Goal: Find specific page/section: Find specific page/section

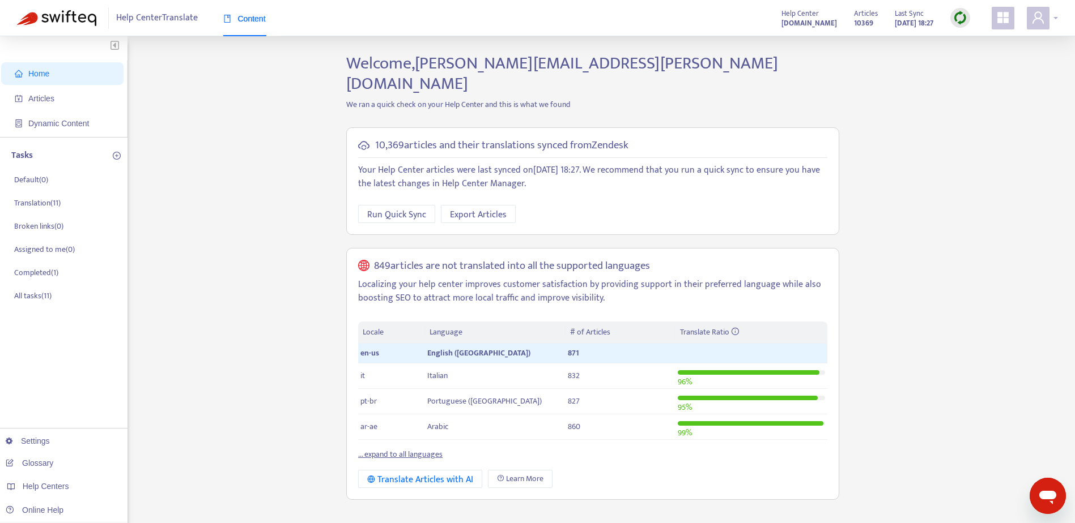
click at [1046, 19] on span at bounding box center [1037, 18] width 23 height 23
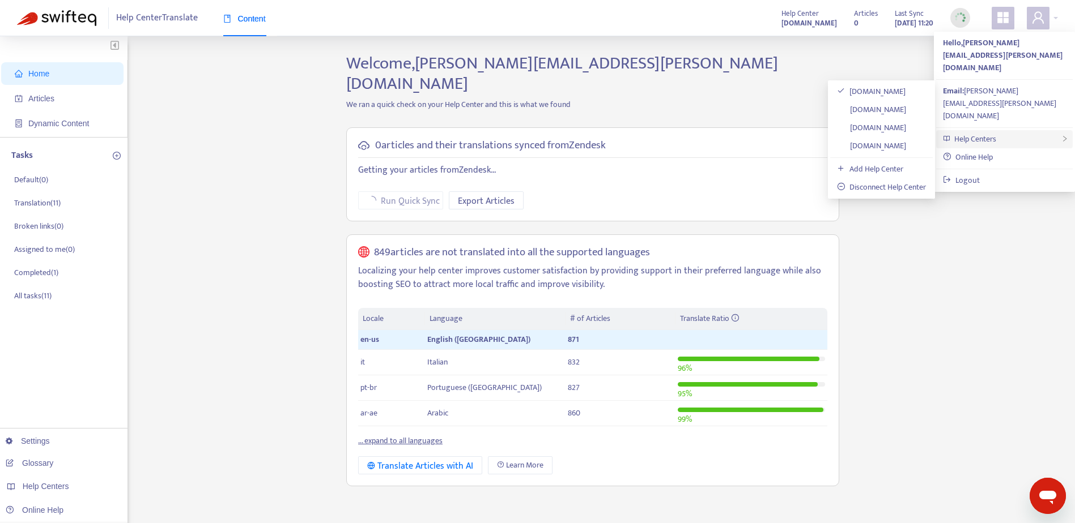
click at [1004, 130] on div "Help Centers" at bounding box center [1004, 139] width 137 height 18
click at [998, 130] on div "Help Centers" at bounding box center [1004, 139] width 137 height 18
click at [896, 108] on link "[DOMAIN_NAME]" at bounding box center [871, 109] width 69 height 13
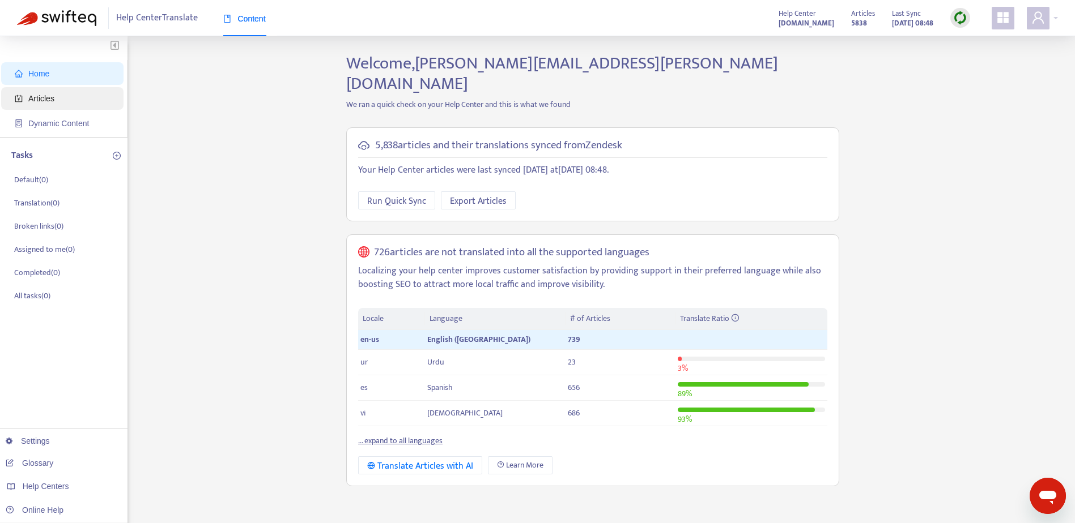
click at [65, 100] on span "Articles" at bounding box center [65, 98] width 100 height 23
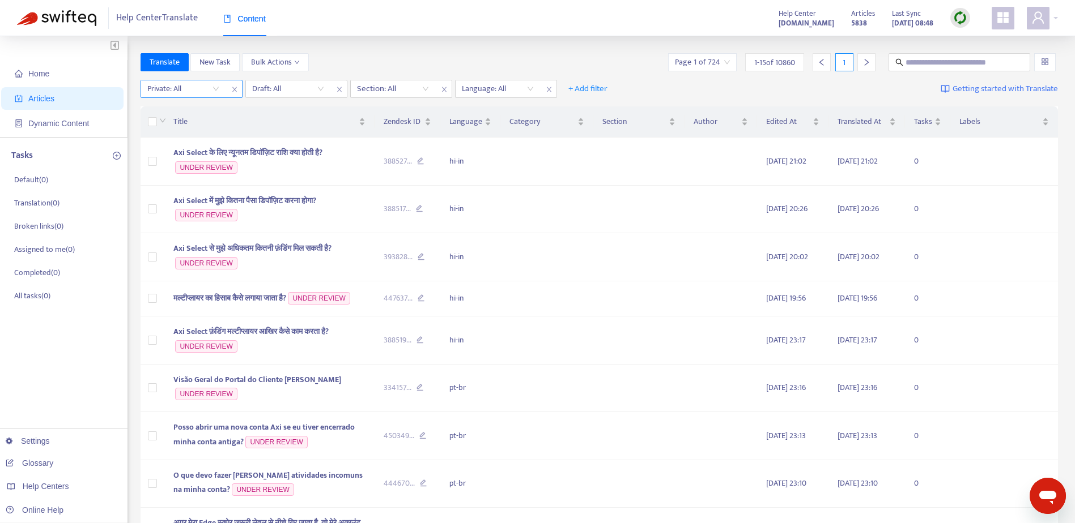
click at [216, 90] on input "search" at bounding box center [183, 88] width 72 height 17
click at [233, 90] on icon "close" at bounding box center [234, 89] width 7 height 7
click at [462, 88] on button "+ Add filter" at bounding box center [483, 89] width 56 height 18
click at [484, 185] on span "Private" at bounding box center [499, 184] width 71 height 12
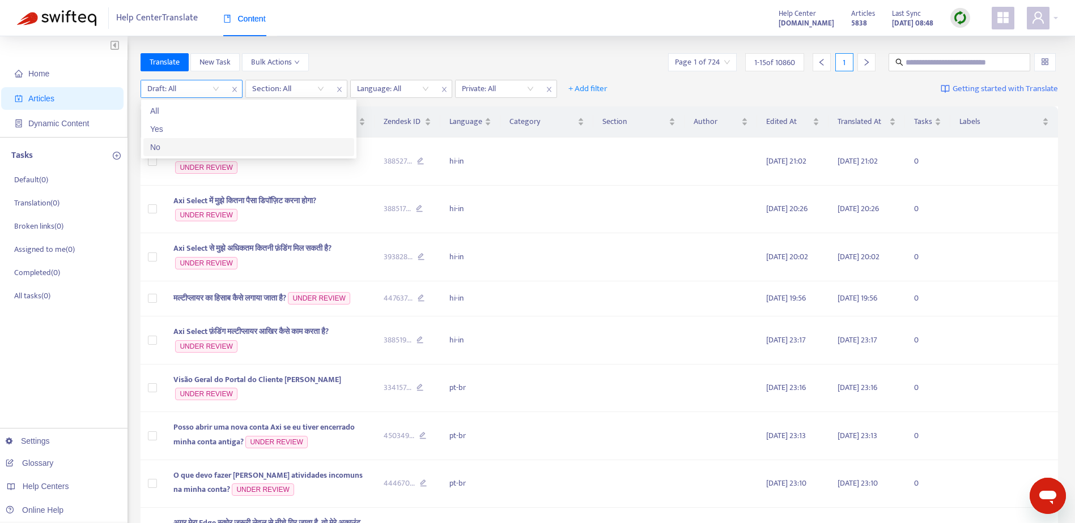
click at [217, 90] on input "search" at bounding box center [183, 88] width 72 height 17
click at [162, 147] on div "No" at bounding box center [248, 147] width 197 height 12
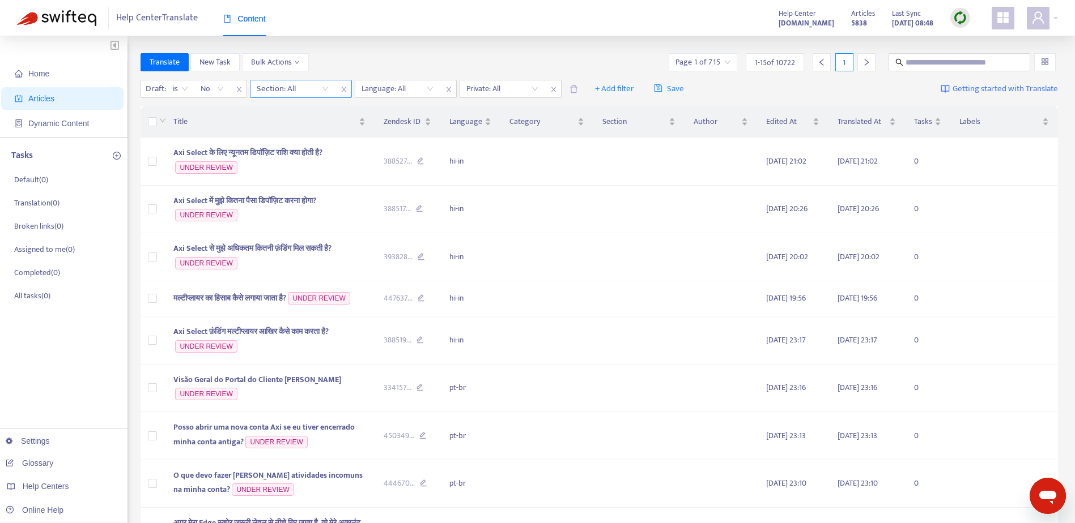
click at [317, 89] on div at bounding box center [287, 89] width 69 height 14
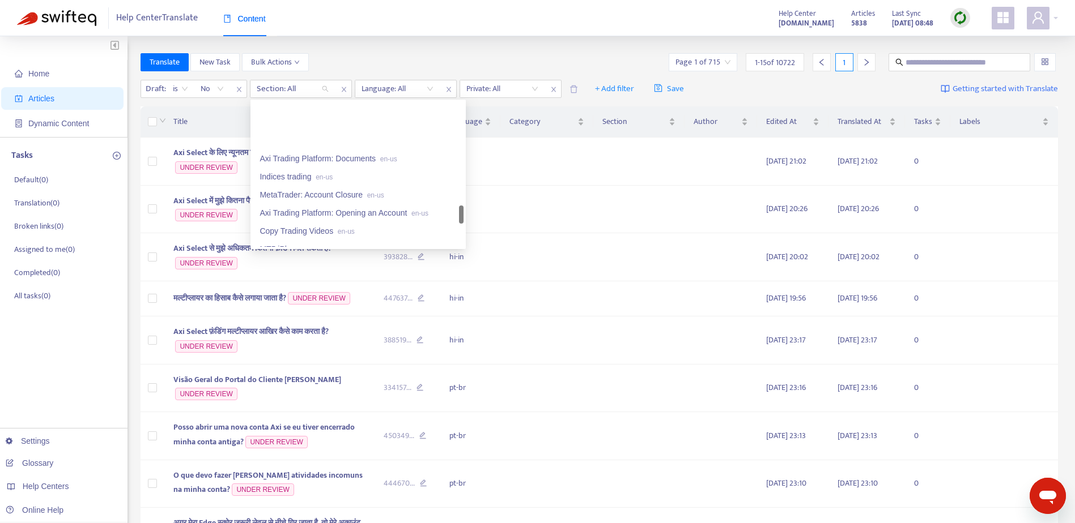
scroll to position [888, 0]
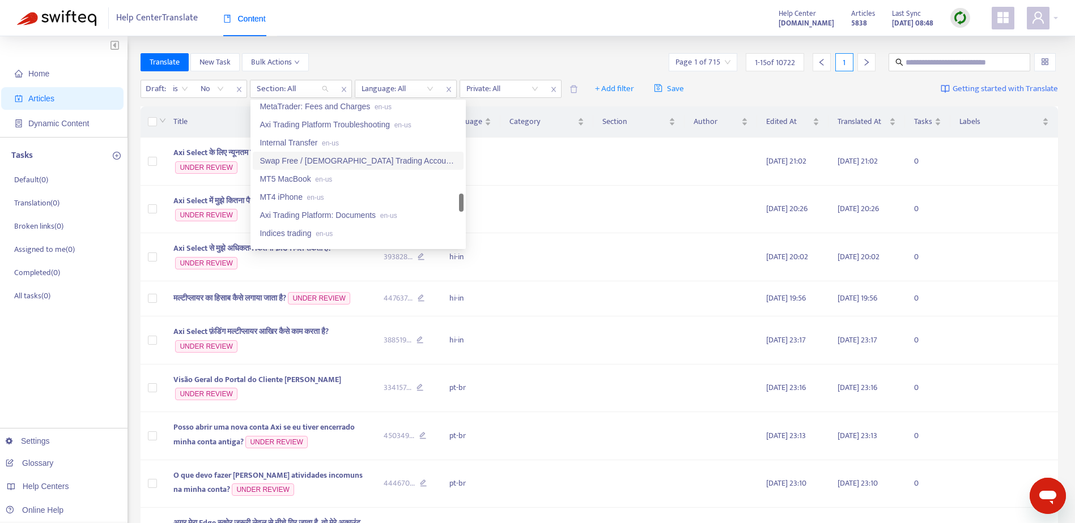
click at [356, 159] on div "Swap Free / Islamic Trading Account en-us" at bounding box center [357, 161] width 197 height 12
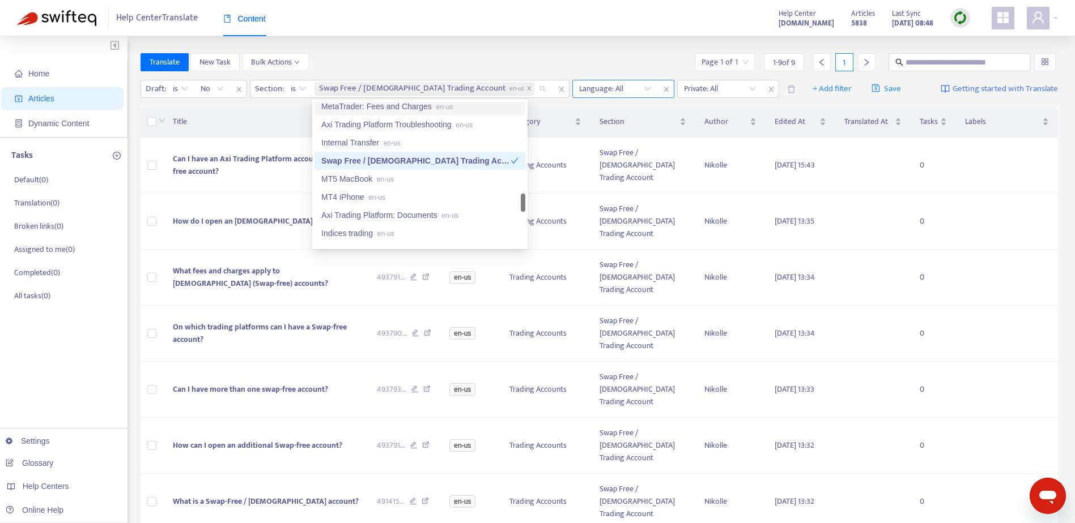
click at [580, 92] on div at bounding box center [609, 89] width 69 height 14
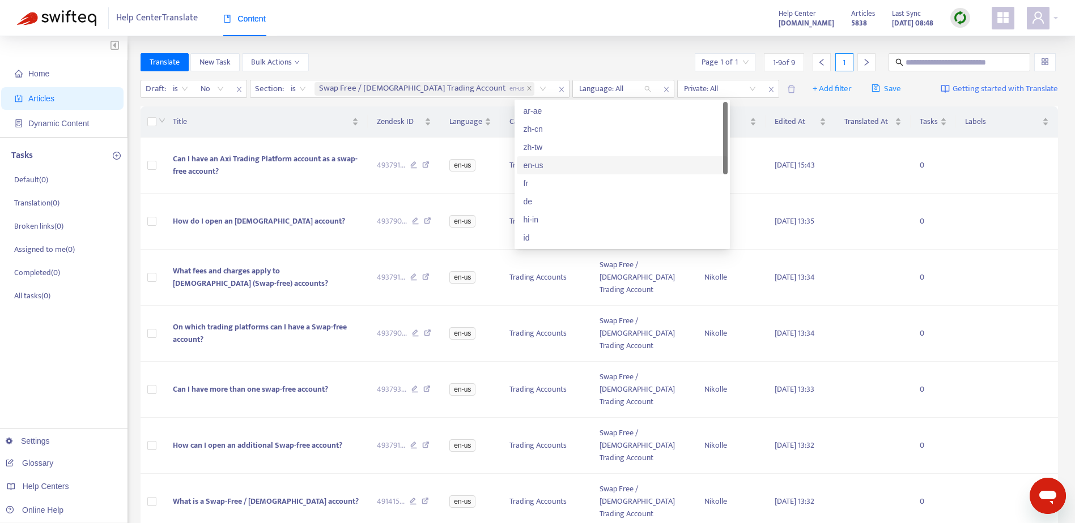
click at [540, 166] on div "en-us" at bounding box center [621, 165] width 197 height 12
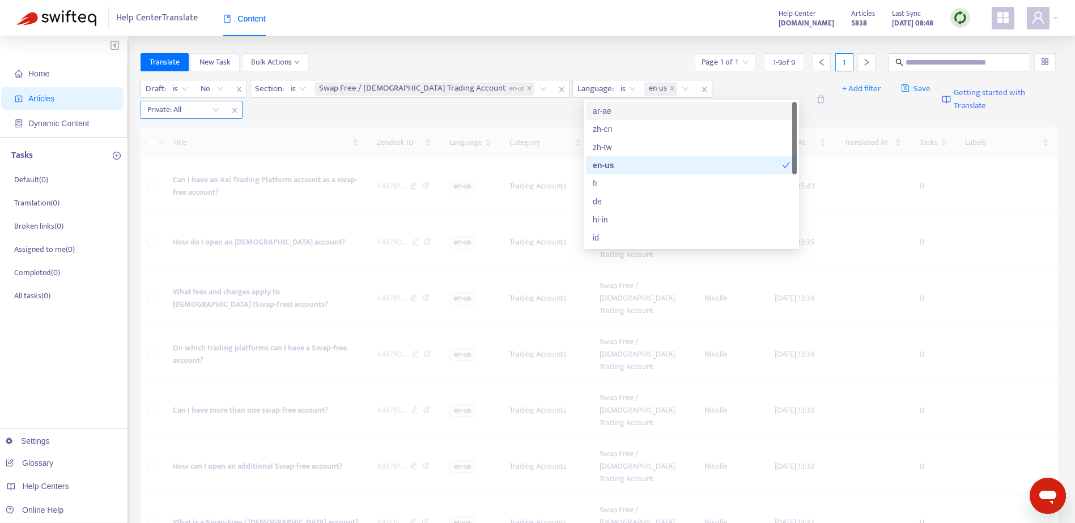
click at [219, 101] on input "search" at bounding box center [183, 109] width 72 height 17
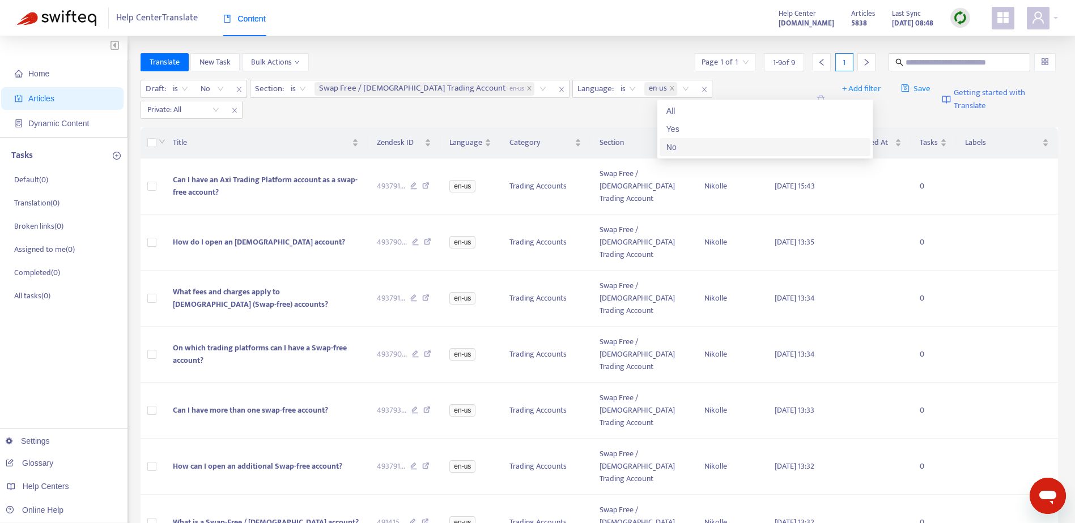
click at [694, 145] on div "No" at bounding box center [764, 147] width 197 height 12
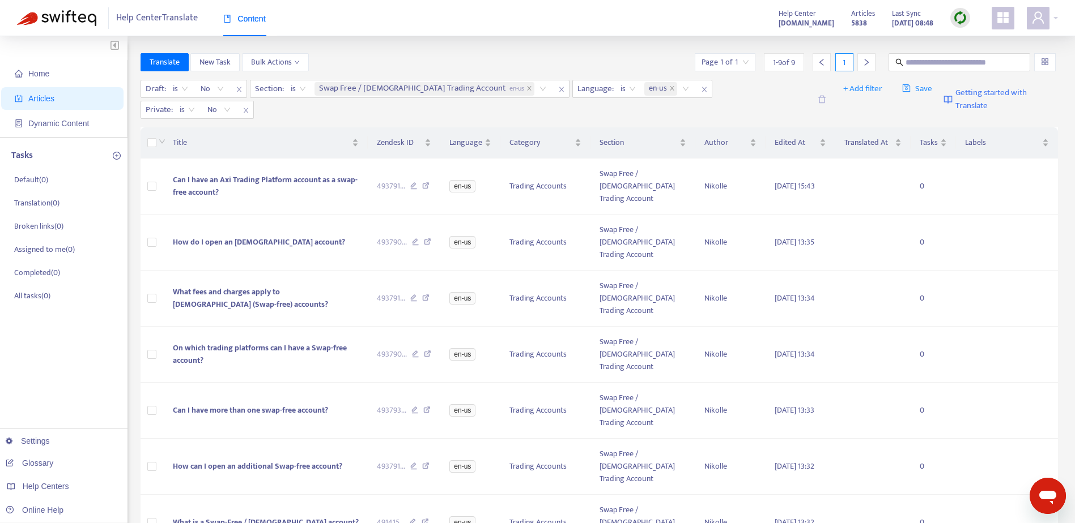
click at [593, 59] on div "Translate New Task Bulk Actions Page 1 of 1 1 - 9 of 9 1" at bounding box center [599, 62] width 918 height 18
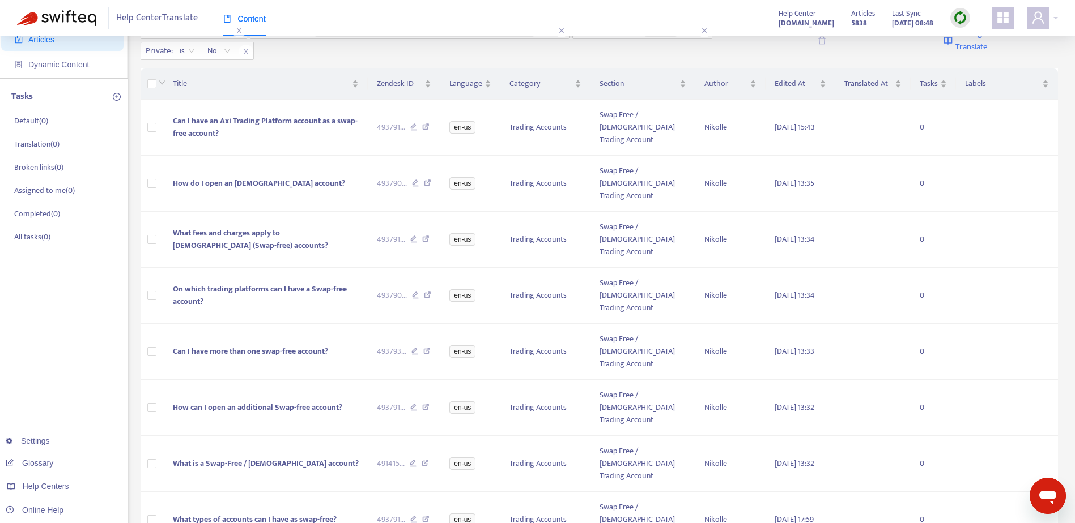
scroll to position [0, 0]
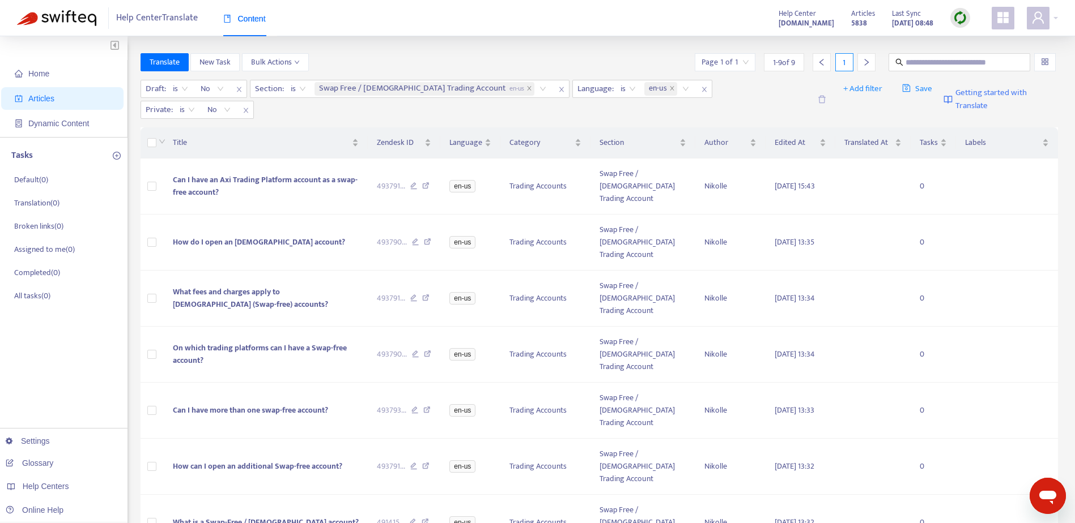
click at [529, 56] on div "Translate New Task Bulk Actions Page 1 of 1 1 - 9 of 9 1" at bounding box center [599, 62] width 918 height 18
click at [392, 71] on div "Translate New Task Bulk Actions Page 1 of 1 1 - 9 of 9 1" at bounding box center [599, 64] width 918 height 23
click at [637, 53] on div "Home Articles Dynamic Content Tasks Default ( 0 ) Translation ( 0 ) Broken link…" at bounding box center [537, 381] width 1075 height 691
click at [670, 56] on div "Translate New Task Bulk Actions Page 1 of 1 1 - 9 of 9 1" at bounding box center [599, 62] width 918 height 18
